Goal: Information Seeking & Learning: Learn about a topic

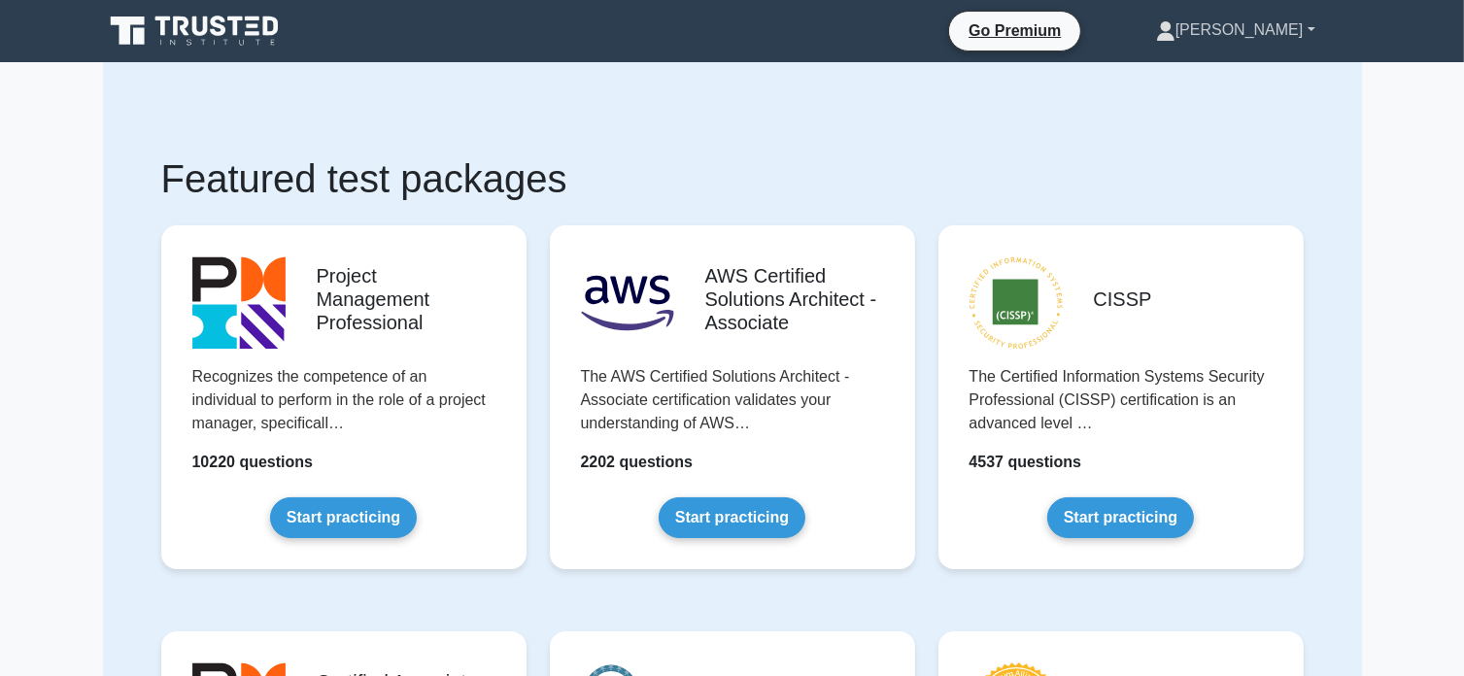
click at [1291, 21] on link "[PERSON_NAME]" at bounding box center [1236, 30] width 253 height 39
drag, startPoint x: 27, startPoint y: 0, endPoint x: 105, endPoint y: 82, distance: 112.7
click at [200, 30] on icon at bounding box center [196, 31] width 187 height 37
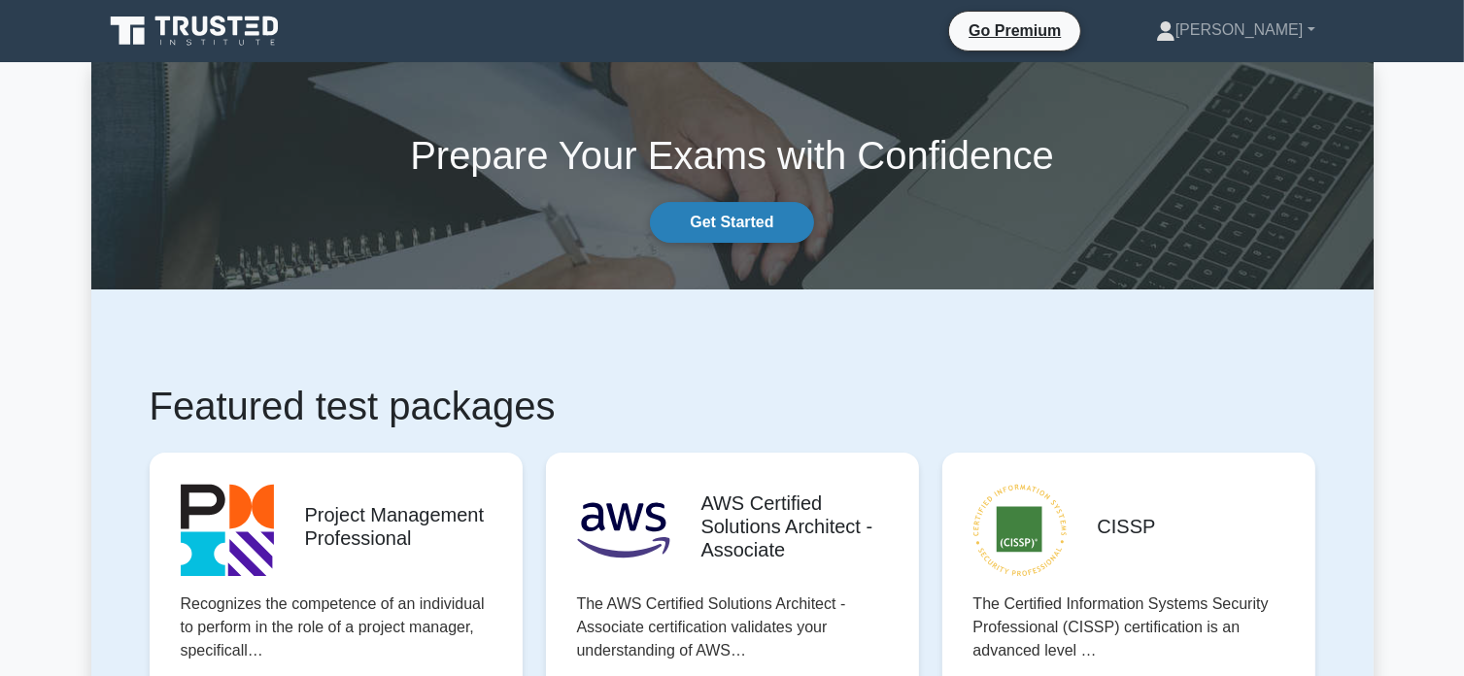
click at [727, 217] on link "Get Started" at bounding box center [731, 222] width 163 height 41
